Goal: Task Accomplishment & Management: Use online tool/utility

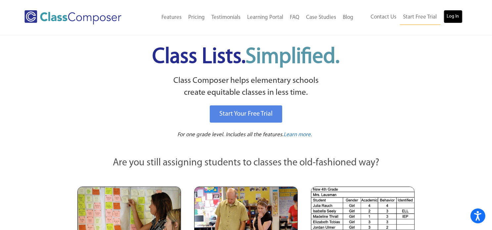
click at [451, 15] on link "Log In" at bounding box center [453, 16] width 19 height 13
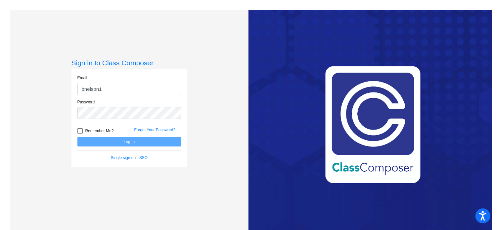
type input "[EMAIL_ADDRESS][DOMAIN_NAME]"
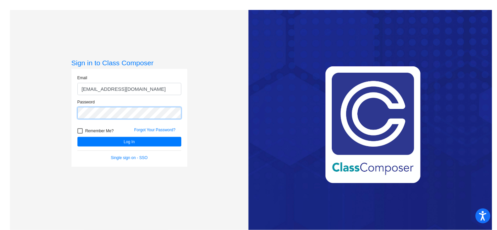
click at [77, 137] on button "Log In" at bounding box center [129, 142] width 104 height 10
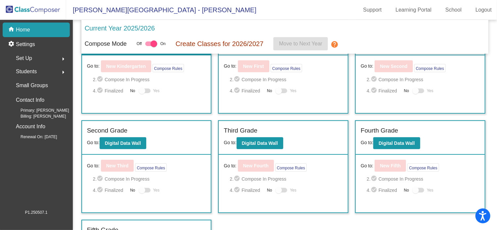
scroll to position [40, 0]
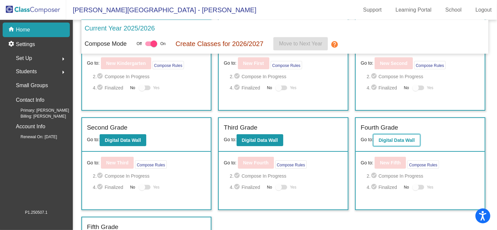
click at [391, 137] on b "Digital Data Wall" at bounding box center [396, 139] width 36 height 5
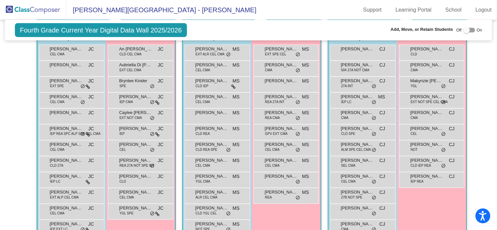
scroll to position [176, 0]
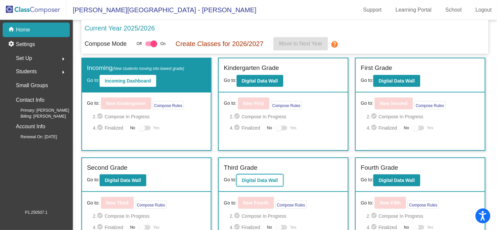
click at [250, 177] on b "Digital Data Wall" at bounding box center [260, 179] width 36 height 5
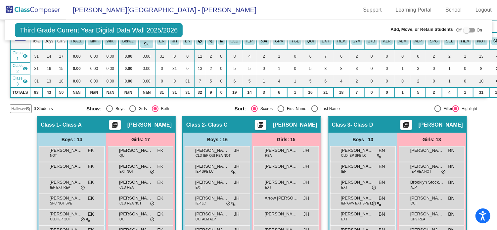
scroll to position [94, 0]
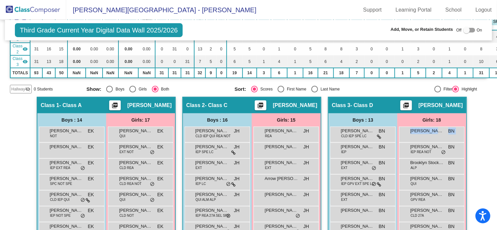
drag, startPoint x: 494, startPoint y: 127, endPoint x: 494, endPoint y: 142, distance: 15.2
click at [494, 142] on mat-sidenav-content "Third Grade Current Year Digital Data Wall 2025/2026 Add, Move, or Retain Stude…" at bounding box center [248, 125] width 497 height 210
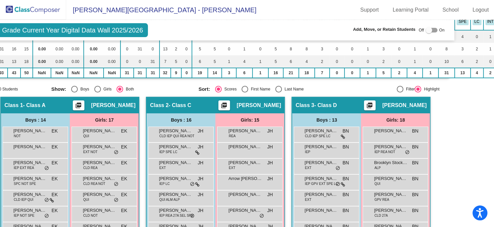
click at [464, 128] on mat-sidenav-content "Third Grade Current Year Digital Data Wall 2025/2026 Add, Move, or Retain Stude…" at bounding box center [247, 123] width 494 height 207
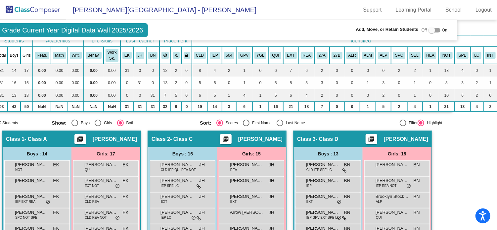
scroll to position [58, 35]
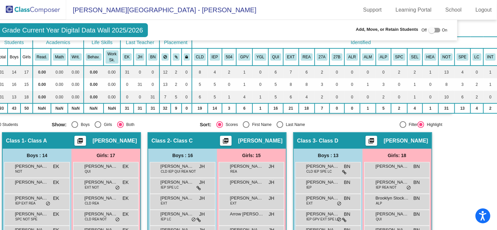
click at [123, 29] on span "Third Grade Current Year Digital Data Wall 2025/2026" at bounding box center [64, 30] width 168 height 14
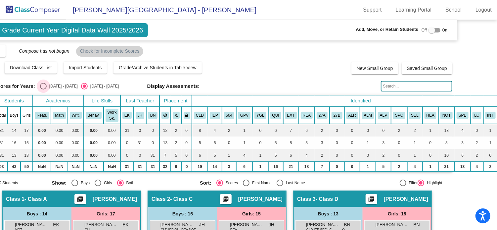
click at [43, 84] on div "Select an option" at bounding box center [43, 86] width 7 height 7
click at [43, 89] on input "2024 - 2025" at bounding box center [43, 89] width 0 height 0
radio input "true"
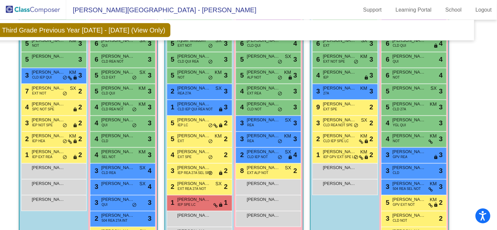
scroll to position [282, 18]
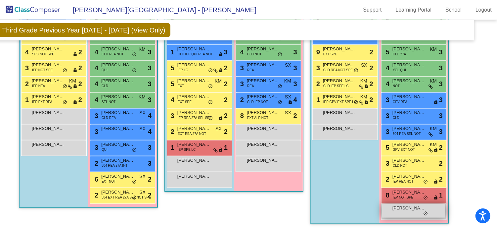
click at [423, 211] on span "do_not_disturb_alt" at bounding box center [425, 213] width 5 height 5
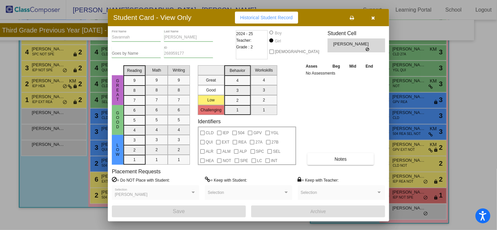
click at [374, 17] on icon "button" at bounding box center [373, 18] width 4 height 5
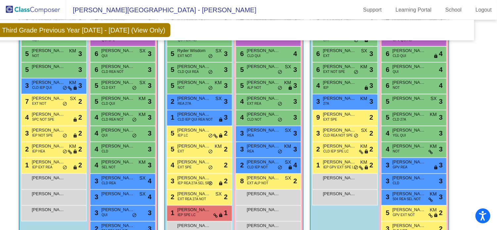
scroll to position [213, 18]
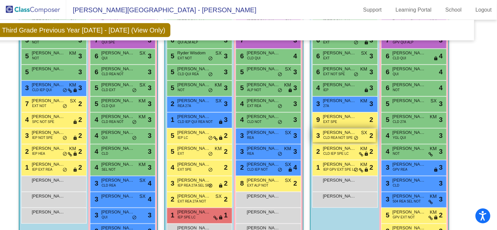
click at [332, 132] on span "Shipeng Wu" at bounding box center [339, 132] width 33 height 7
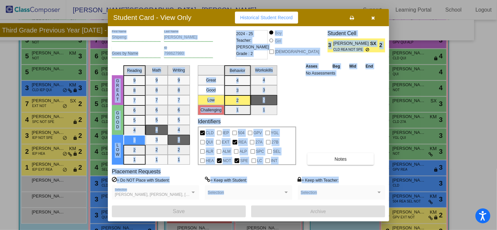
click at [330, 140] on div "Asses Beg Mid End No Assessments Notes" at bounding box center [341, 114] width 74 height 102
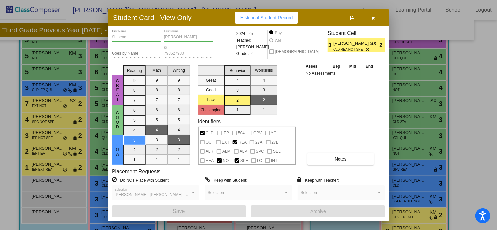
click at [372, 17] on icon "button" at bounding box center [373, 18] width 4 height 5
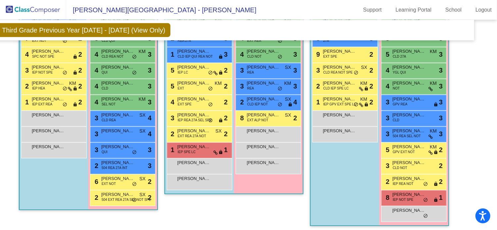
scroll to position [279, 18]
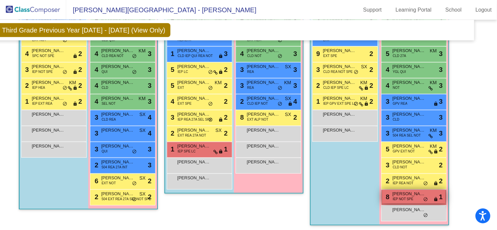
click at [406, 196] on span "IEP NOT SPE" at bounding box center [403, 198] width 21 height 5
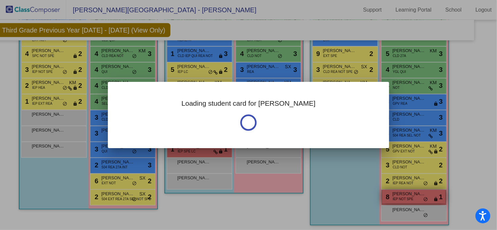
click at [406, 195] on div at bounding box center [248, 115] width 497 height 230
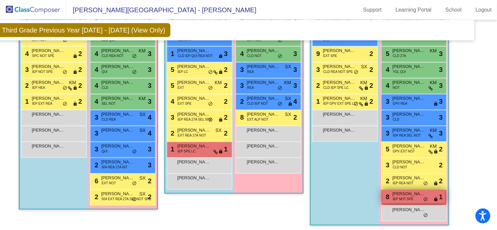
click at [406, 196] on span "IEP NOT SPE" at bounding box center [403, 198] width 21 height 5
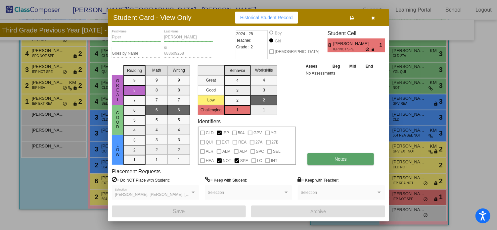
click at [333, 157] on button "Notes" at bounding box center [340, 159] width 66 height 12
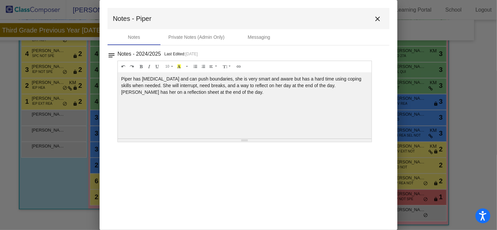
click at [378, 16] on mat-icon "close" at bounding box center [377, 19] width 8 height 8
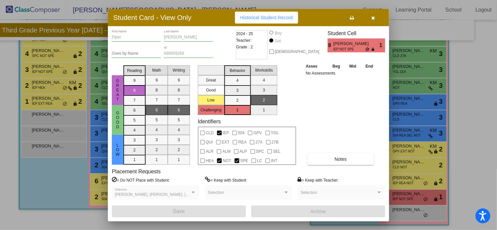
click at [373, 16] on icon "button" at bounding box center [373, 18] width 4 height 5
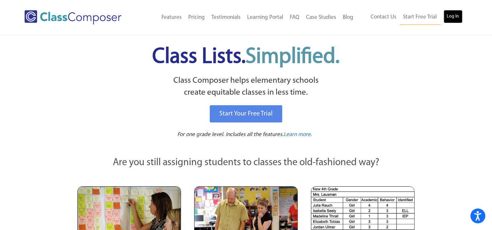
click at [451, 15] on link "Log In" at bounding box center [453, 16] width 19 height 13
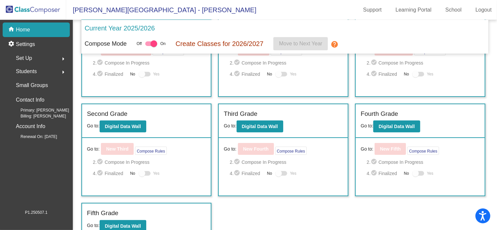
scroll to position [60, 0]
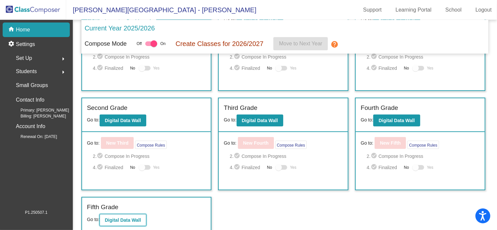
click at [113, 217] on b "Digital Data Wall" at bounding box center [123, 219] width 36 height 5
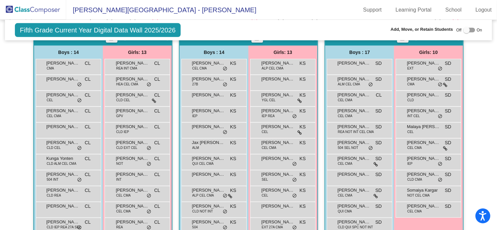
scroll to position [190, 0]
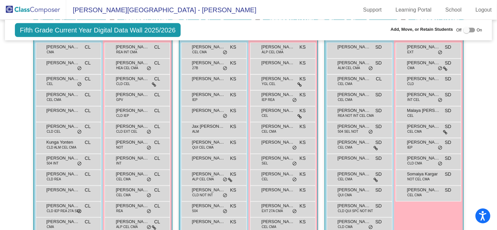
drag, startPoint x: 491, startPoint y: 123, endPoint x: 485, endPoint y: 120, distance: 6.4
click at [485, 120] on mat-sidenav-content "Fifth Grade Current Year Digital Data Wall 2025/2026 Add, Move, or Retain Stude…" at bounding box center [248, 125] width 497 height 210
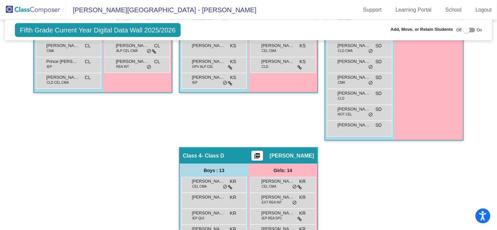
scroll to position [223, 0]
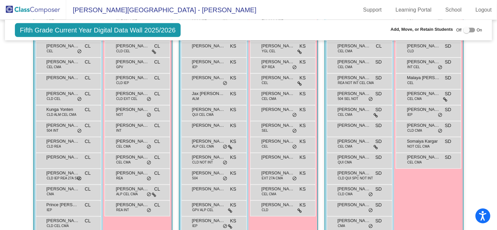
drag, startPoint x: 487, startPoint y: 71, endPoint x: 487, endPoint y: 63, distance: 7.9
click at [487, 63] on mat-sidenav-content "Fifth Grade Current Year Digital Data Wall 2025/2026 Add, Move, or Retain Stude…" at bounding box center [248, 125] width 497 height 210
